Goal: Information Seeking & Learning: Learn about a topic

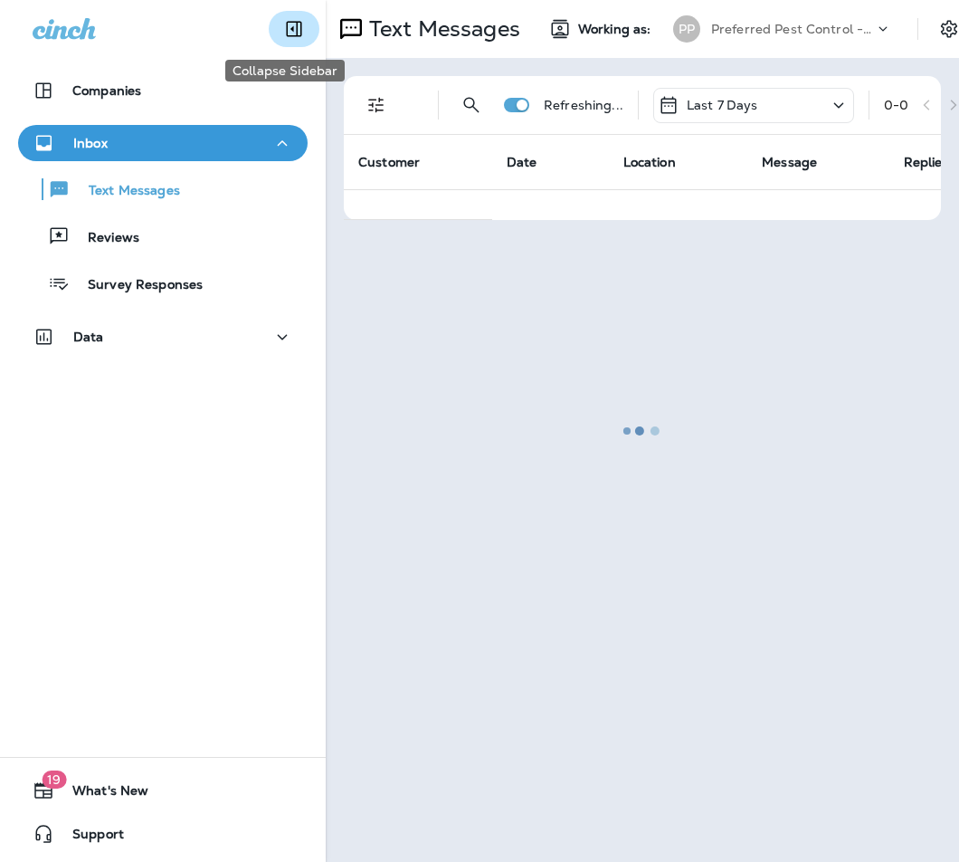
click at [288, 32] on icon "Collapse Sidebar" at bounding box center [294, 29] width 15 height 15
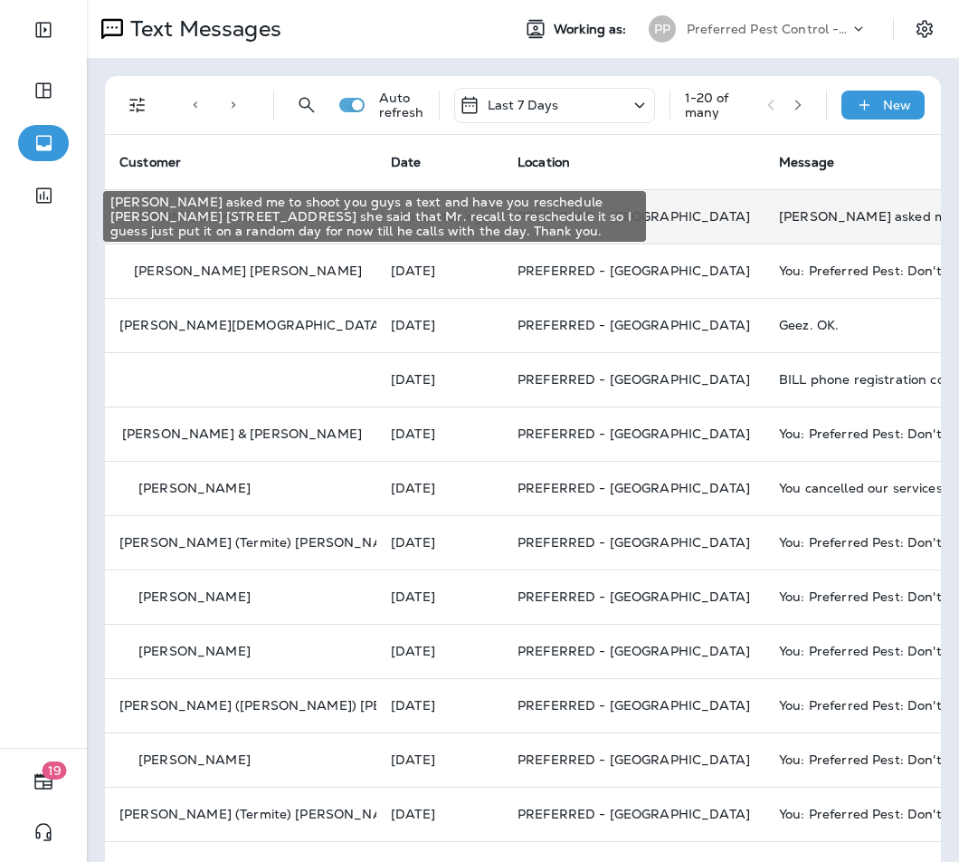
click at [779, 220] on div "Nick asked me to shoot you guys a text and have you reschedule Barry Joy Lee 16…" at bounding box center [900, 216] width 243 height 14
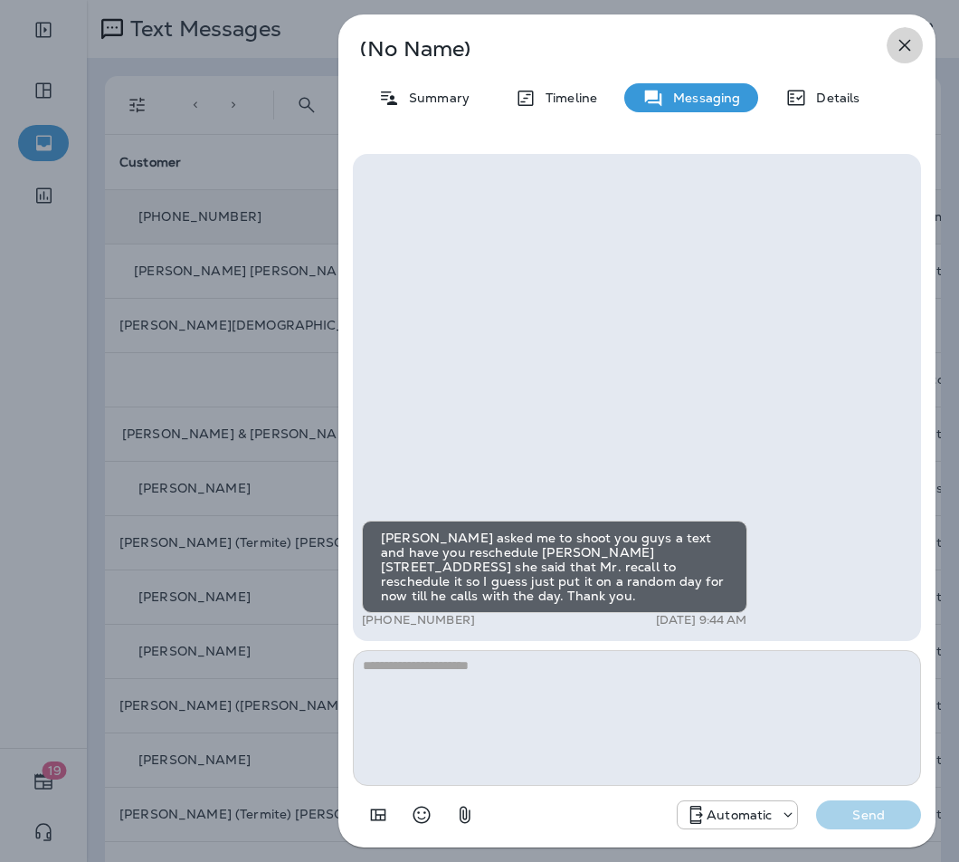
click at [905, 44] on icon "button" at bounding box center [906, 46] width 12 height 12
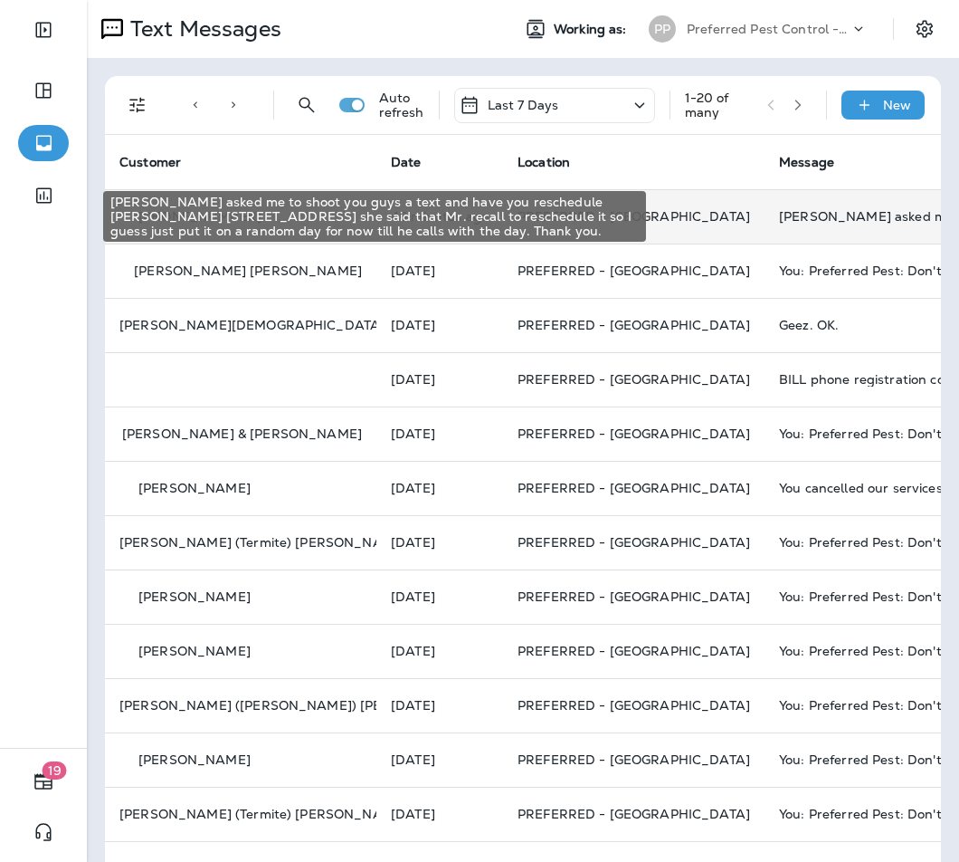
click at [779, 217] on div "Nick asked me to shoot you guys a text and have you reschedule Barry Joy Lee 16…" at bounding box center [900, 216] width 243 height 14
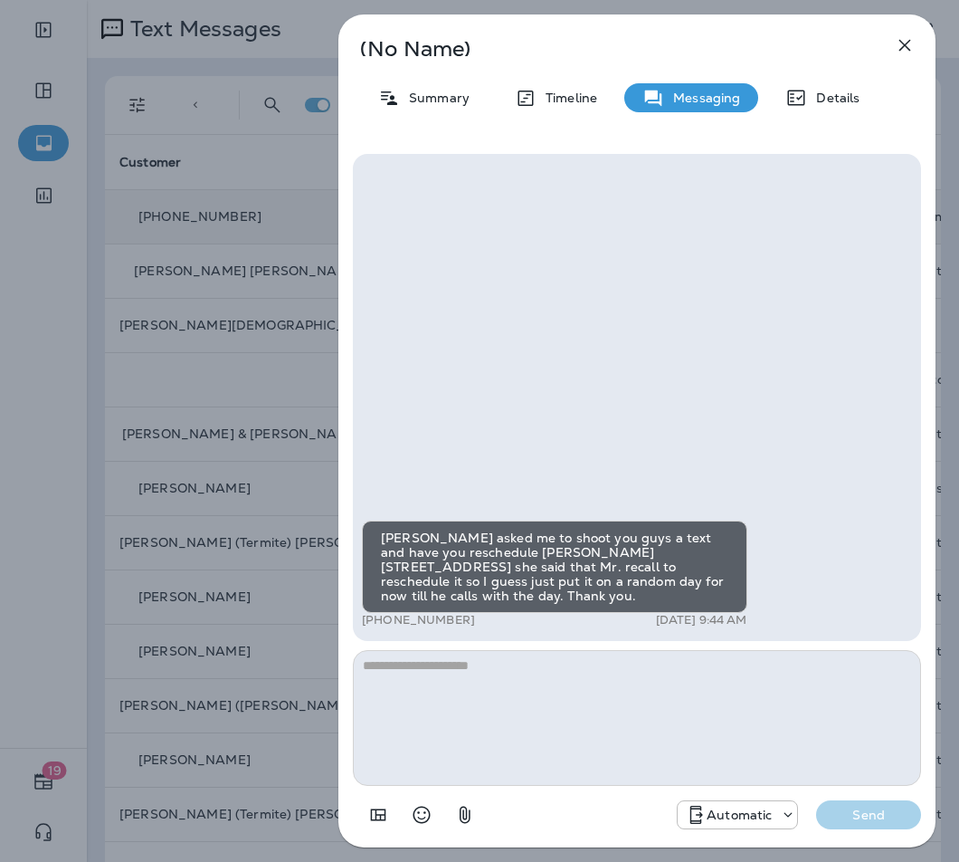
click at [904, 41] on icon "button" at bounding box center [905, 45] width 22 height 22
